Goal: Task Accomplishment & Management: Use online tool/utility

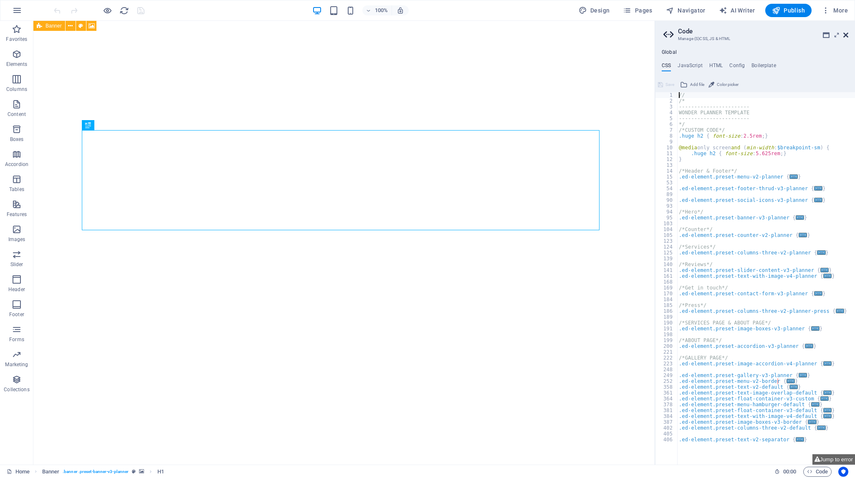
click at [845, 35] on icon at bounding box center [845, 35] width 5 height 7
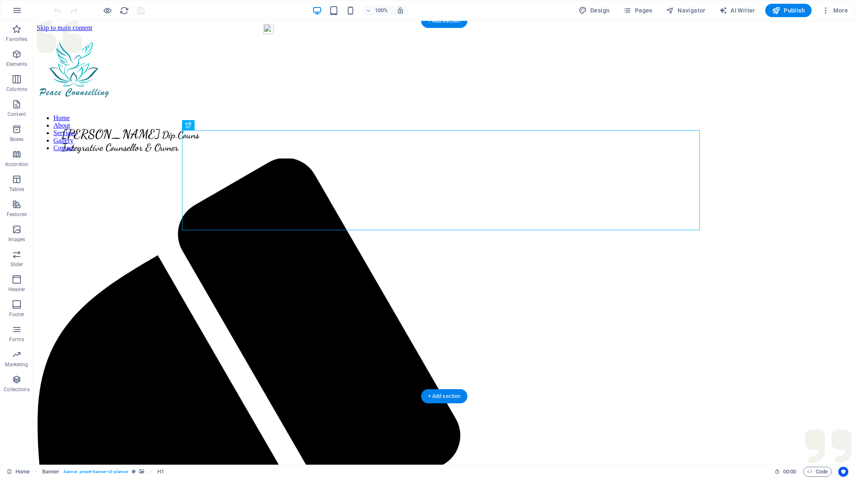
click at [121, 111] on figure at bounding box center [444, 111] width 815 height 0
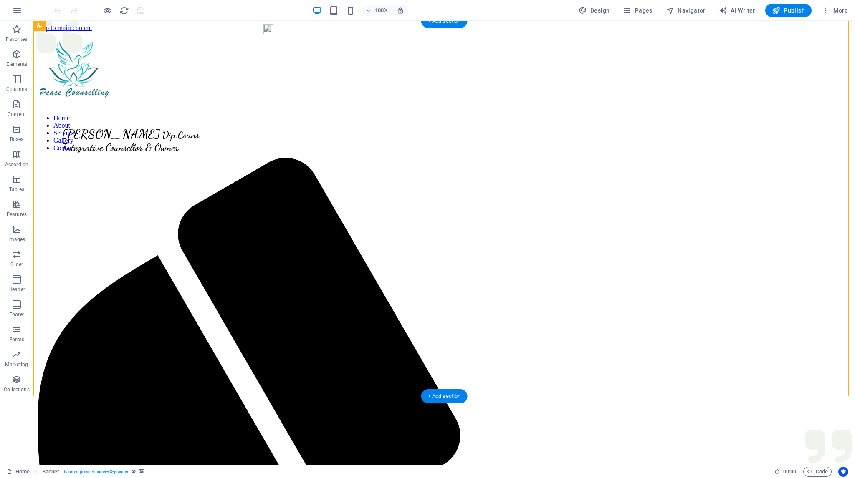
click at [133, 111] on figure at bounding box center [444, 111] width 815 height 0
click at [171, 111] on figure at bounding box center [444, 111] width 815 height 0
click at [91, 25] on icon at bounding box center [92, 26] width 6 height 9
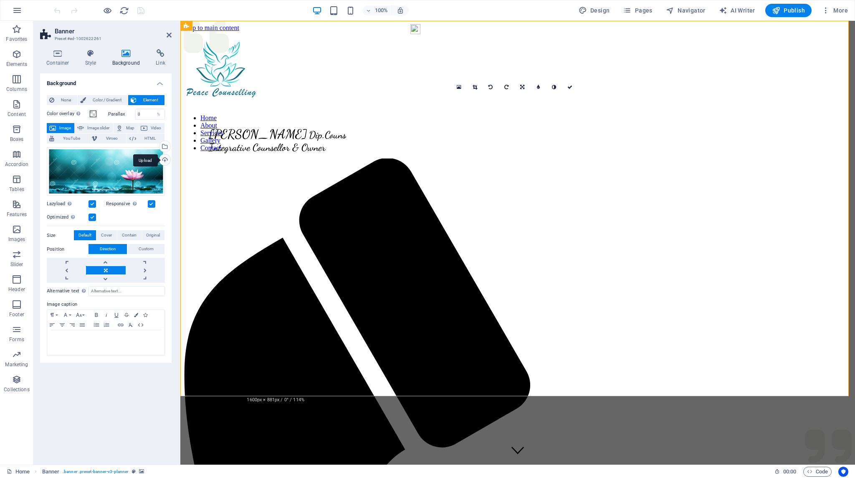
click at [165, 159] on div "Upload" at bounding box center [164, 160] width 13 height 13
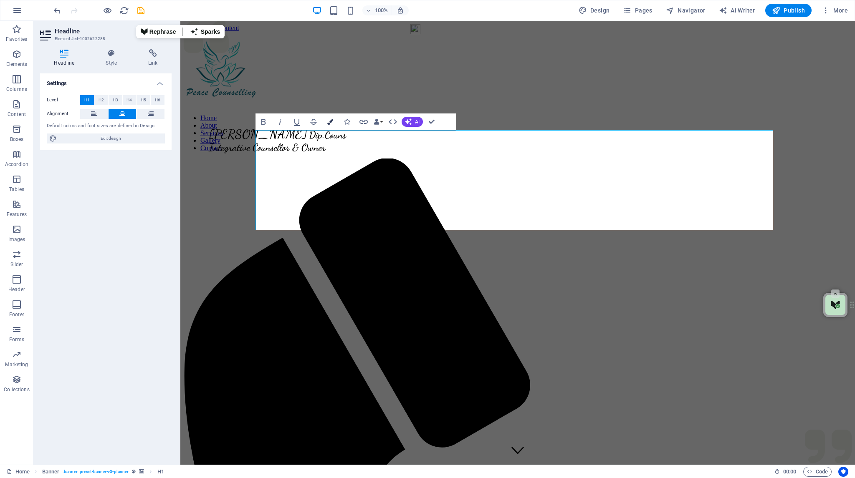
click at [331, 119] on icon "button" at bounding box center [330, 122] width 6 height 6
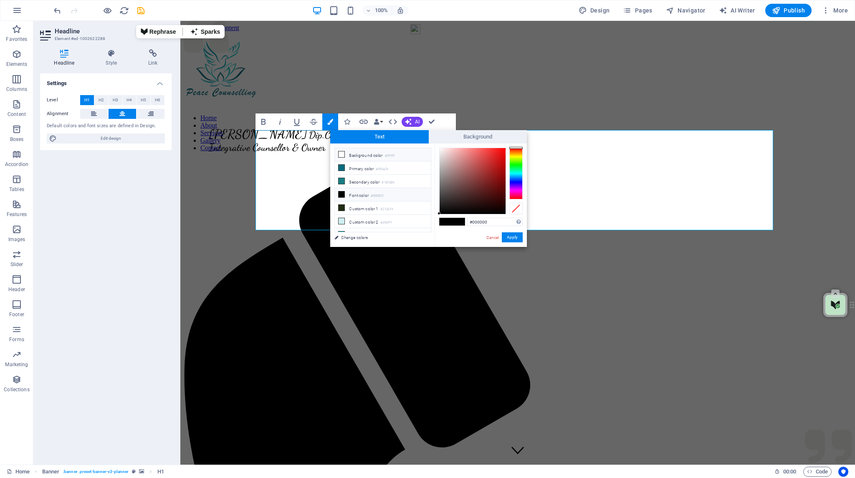
click at [341, 153] on icon at bounding box center [342, 155] width 6 height 6
type input "#ffffff"
click at [511, 238] on button "Apply" at bounding box center [512, 238] width 21 height 10
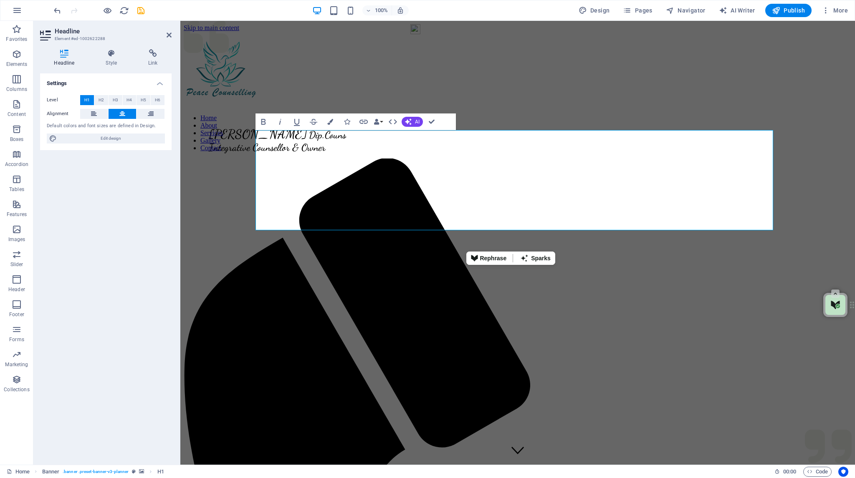
click at [441, 111] on figure at bounding box center [518, 111] width 668 height 0
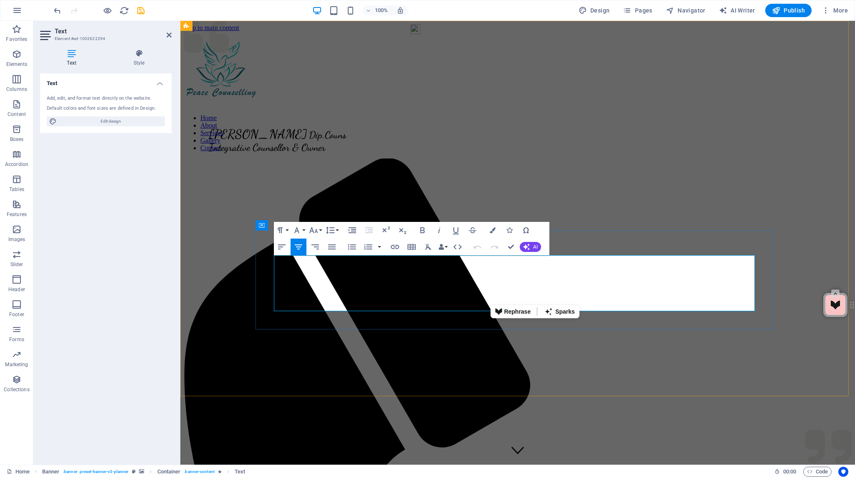
drag, startPoint x: 428, startPoint y: 266, endPoint x: 732, endPoint y: 328, distance: 309.5
click at [491, 231] on icon "button" at bounding box center [493, 231] width 6 height 6
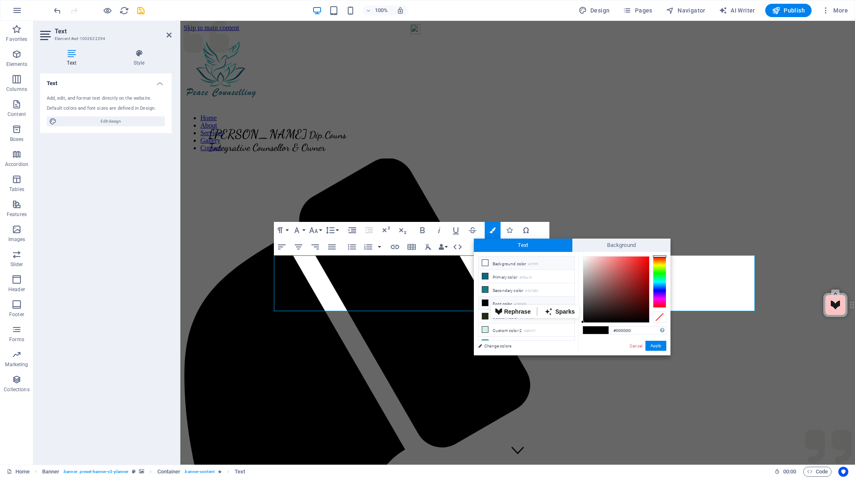
click at [486, 263] on icon at bounding box center [485, 263] width 6 height 6
type input "#ffffff"
click at [655, 349] on button "Apply" at bounding box center [656, 346] width 21 height 10
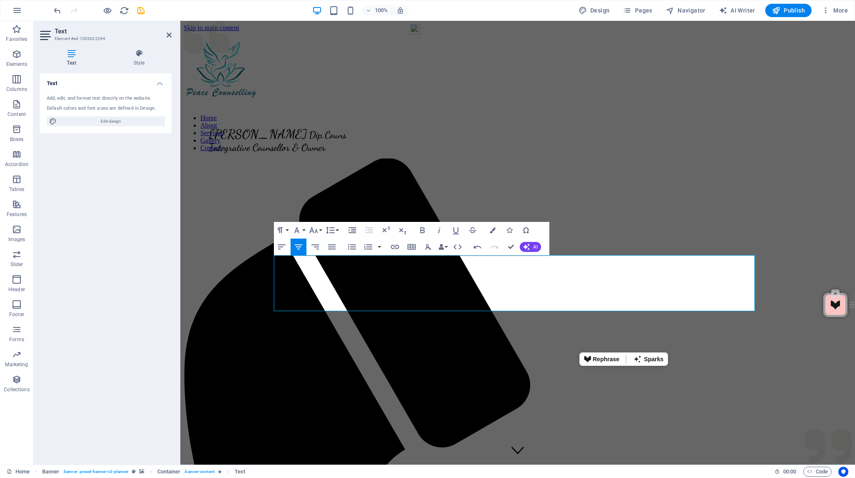
click at [653, 111] on figure at bounding box center [518, 111] width 668 height 0
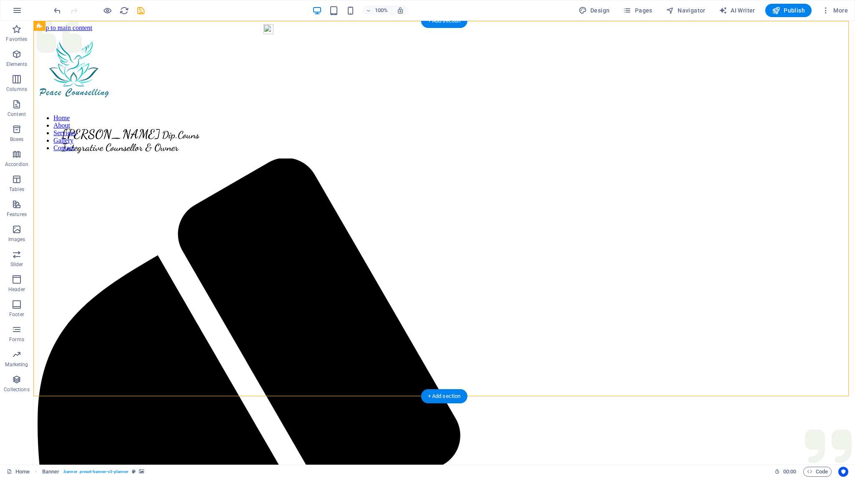
drag, startPoint x: 411, startPoint y: 339, endPoint x: 419, endPoint y: 340, distance: 7.9
click at [419, 111] on figure at bounding box center [444, 111] width 815 height 0
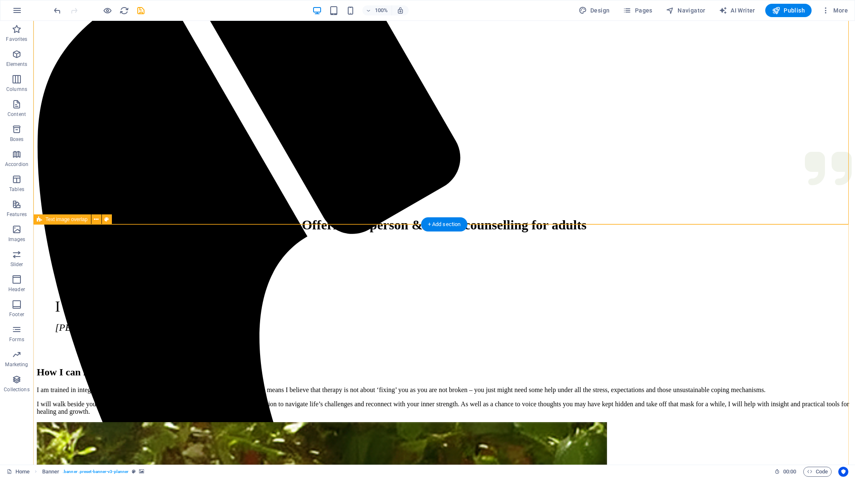
scroll to position [292, 0]
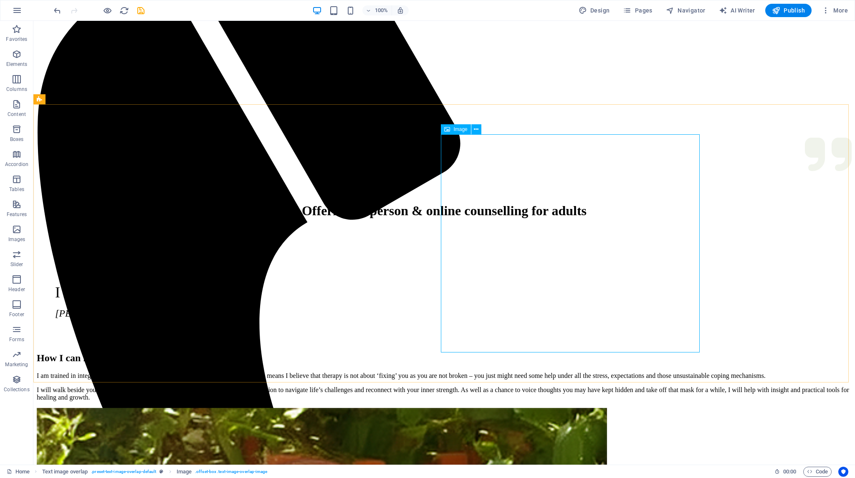
click at [457, 132] on div "Image" at bounding box center [456, 129] width 30 height 10
click at [460, 129] on span "Image" at bounding box center [460, 129] width 14 height 5
select select "%"
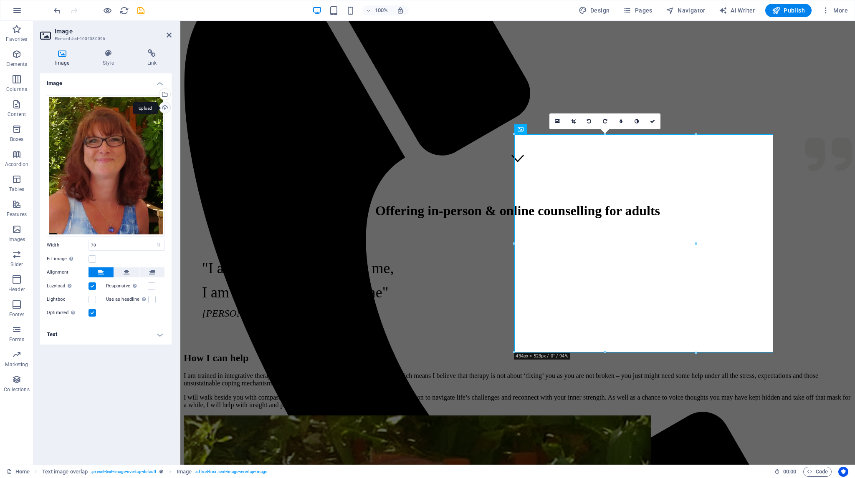
click at [166, 107] on div "Upload" at bounding box center [164, 108] width 13 height 13
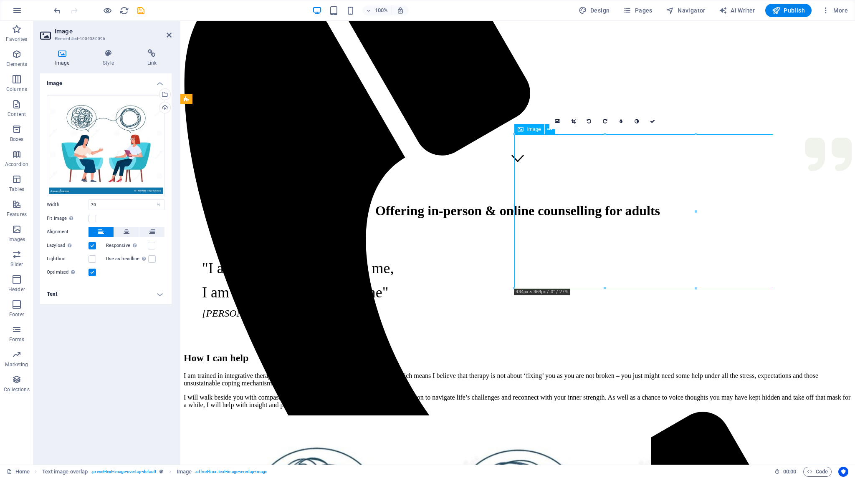
drag, startPoint x: 615, startPoint y: 235, endPoint x: 632, endPoint y: 237, distance: 16.4
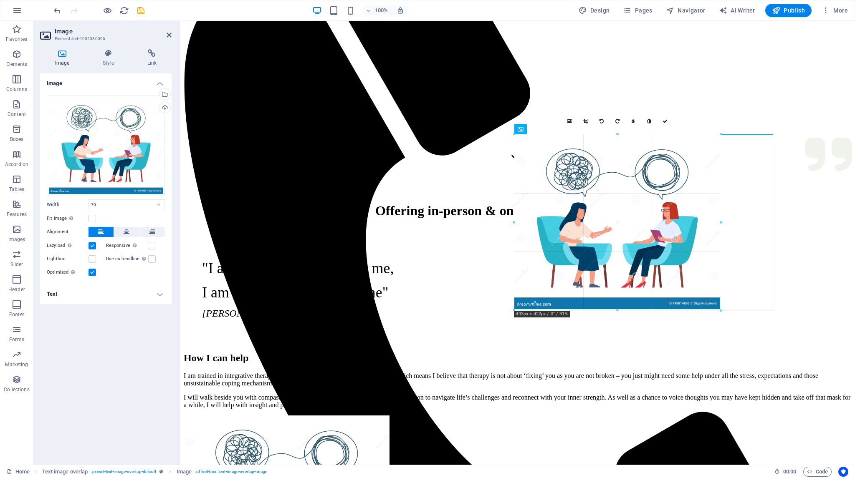
drag, startPoint x: 698, startPoint y: 289, endPoint x: 713, endPoint y: 312, distance: 27.7
type input "493"
select select "px"
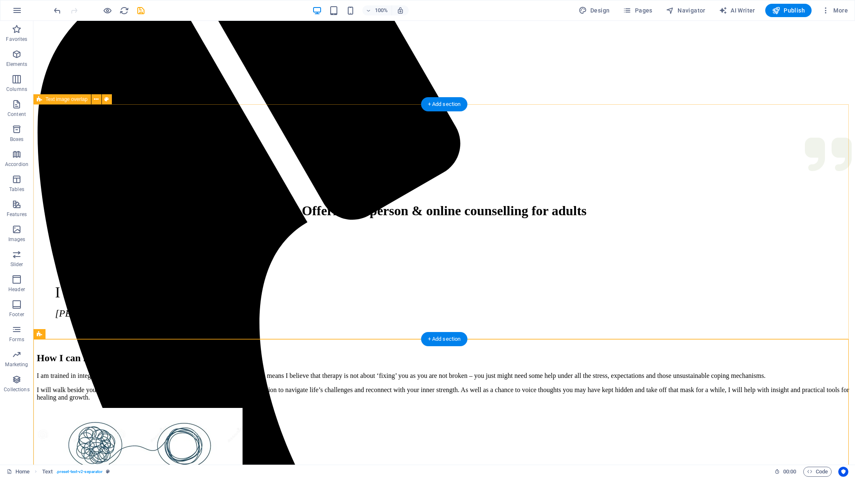
click at [756, 344] on div "How I can help I am trained in integrative therapy underpinned with a client-ce…" at bounding box center [444, 464] width 815 height 240
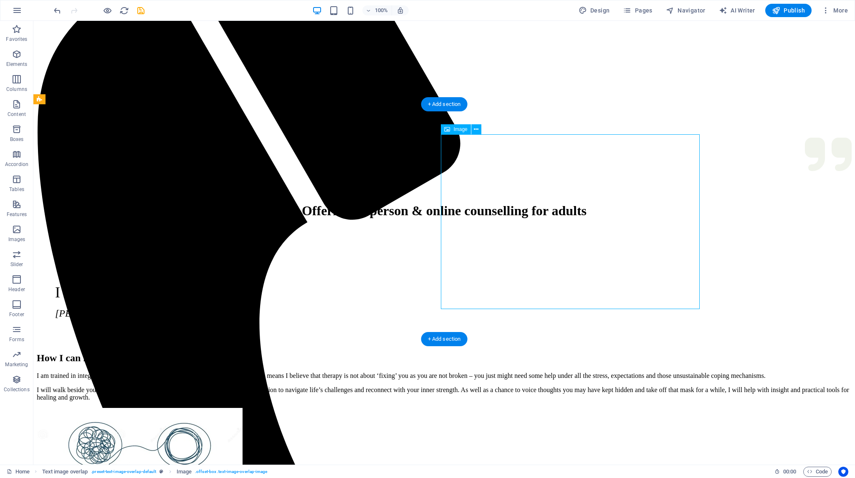
drag, startPoint x: 535, startPoint y: 173, endPoint x: 535, endPoint y: 169, distance: 4.2
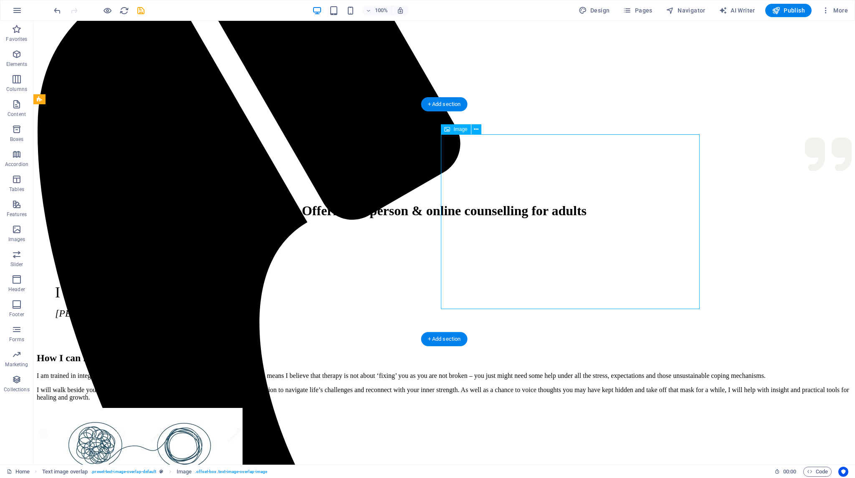
select select "px"
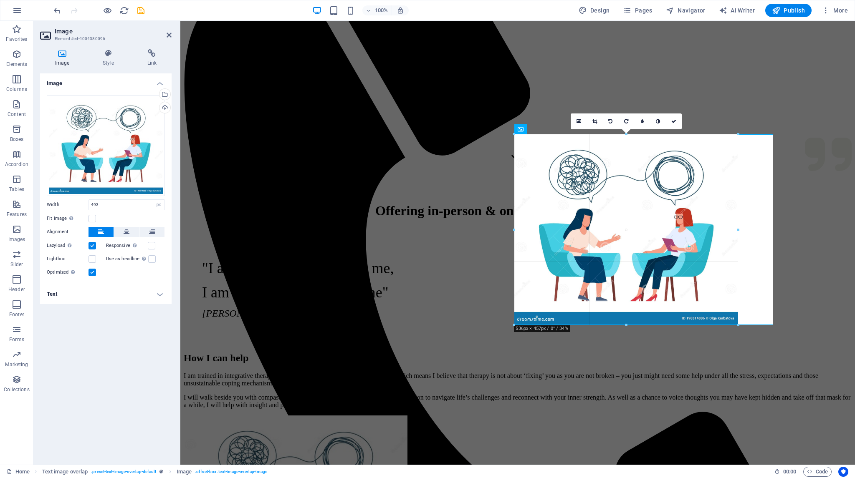
drag, startPoint x: 721, startPoint y: 310, endPoint x: 554, endPoint y: 306, distance: 167.1
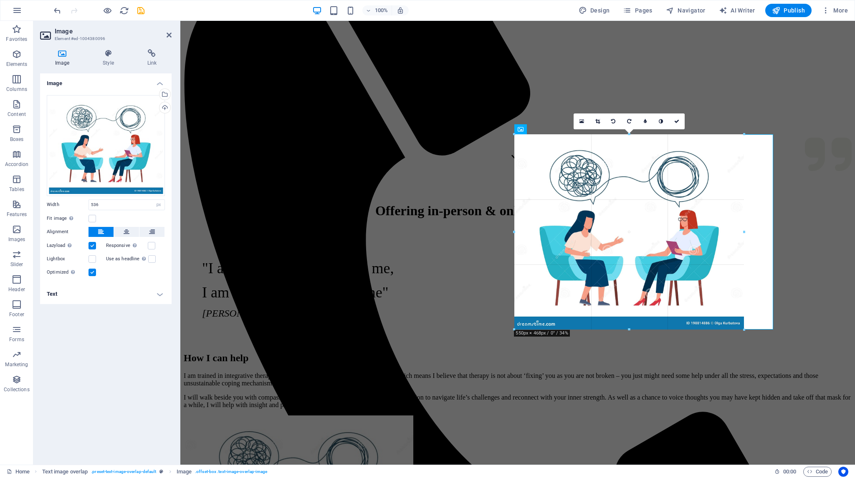
drag, startPoint x: 737, startPoint y: 325, endPoint x: 744, endPoint y: 330, distance: 8.0
type input "550"
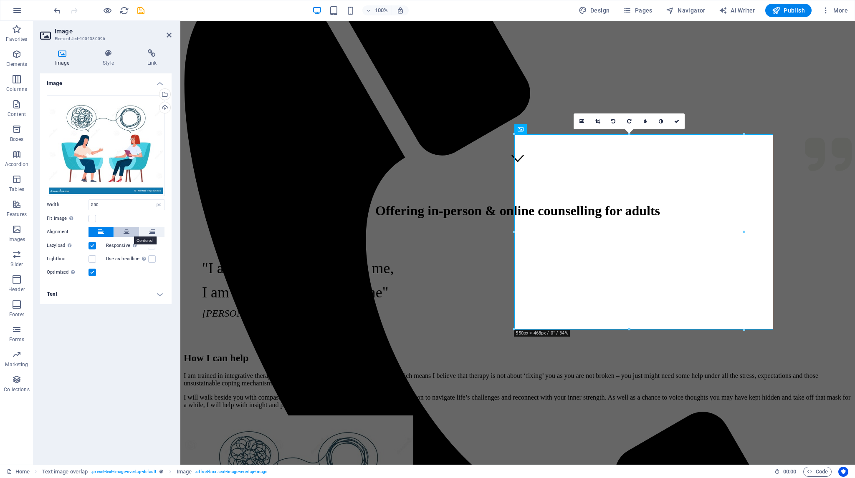
click at [125, 230] on icon at bounding box center [127, 232] width 6 height 10
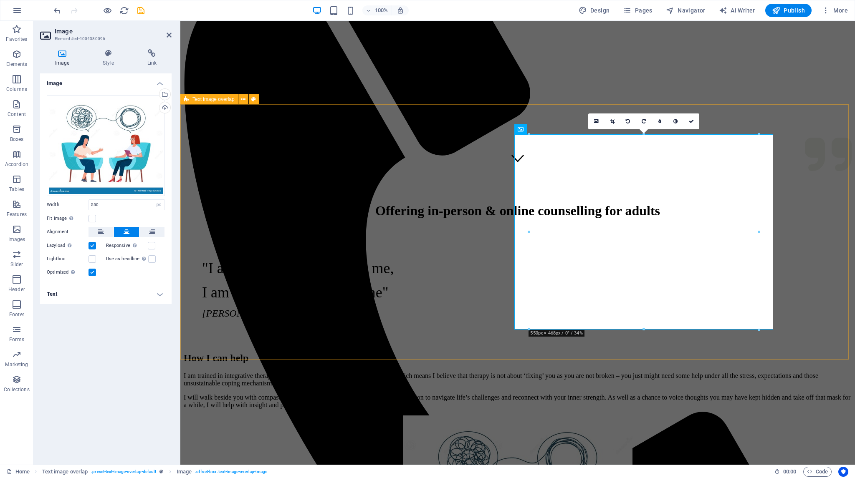
click at [416, 346] on div "How I can help I am trained in integrative therapy underpinned with a client-ce…" at bounding box center [518, 478] width 668 height 268
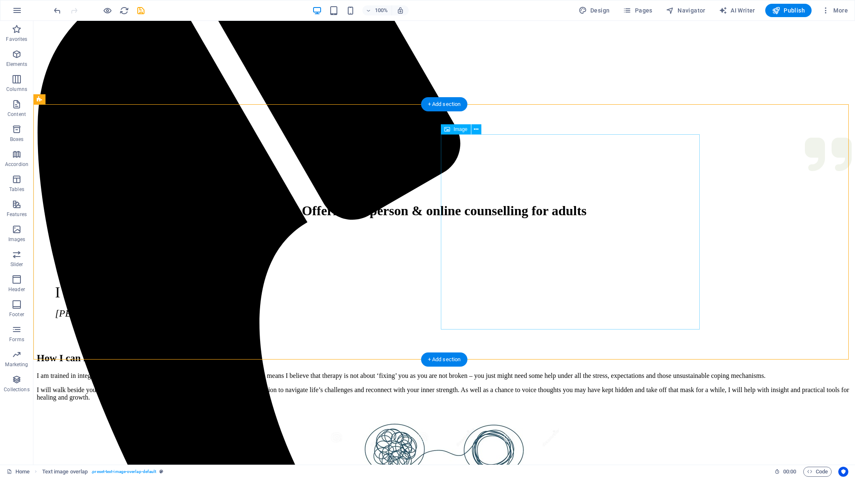
click at [764, 344] on div "How I can help I am trained in integrative therapy underpinned with a client-ce…" at bounding box center [444, 474] width 815 height 261
click at [801, 344] on div "How I can help I am trained in integrative therapy underpinned with a client-ce…" at bounding box center [444, 474] width 815 height 261
